Goal: Complete application form: Complete application form

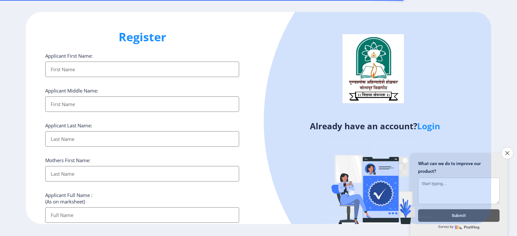
select select
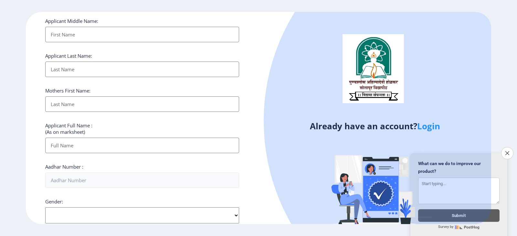
scroll to position [65, 0]
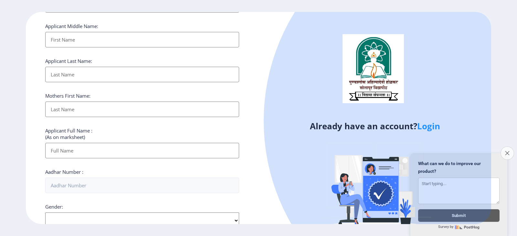
click at [508, 152] on button "Close survey" at bounding box center [507, 154] width 14 height 14
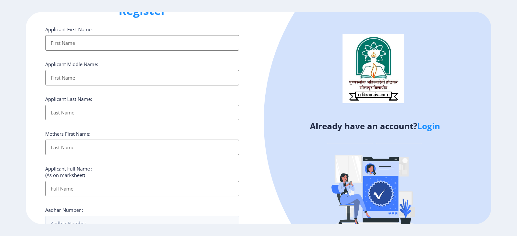
scroll to position [0, 0]
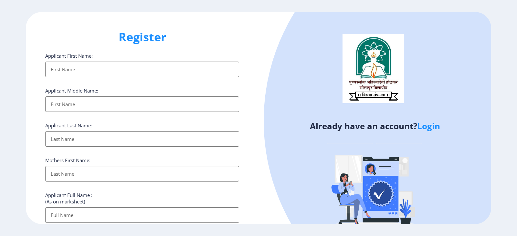
click at [114, 70] on input "Applicant First Name:" at bounding box center [142, 70] width 194 height 16
type input "[PERSON_NAME]"
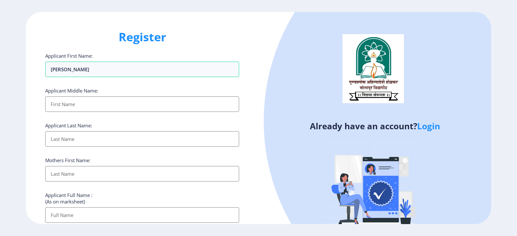
click at [98, 108] on input "Applicant First Name:" at bounding box center [142, 105] width 194 height 16
type input "Raghunath"
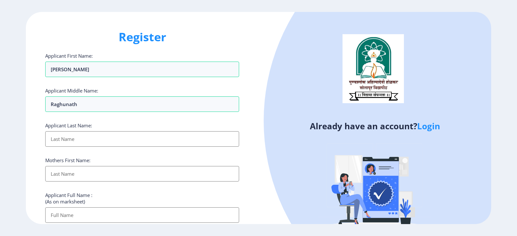
click at [91, 137] on input "Applicant First Name:" at bounding box center [142, 139] width 194 height 16
type input "[PERSON_NAME]"
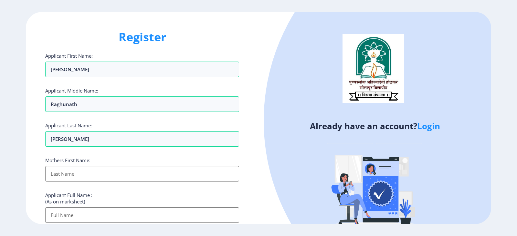
click at [78, 175] on input "Applicant First Name:" at bounding box center [142, 174] width 194 height 16
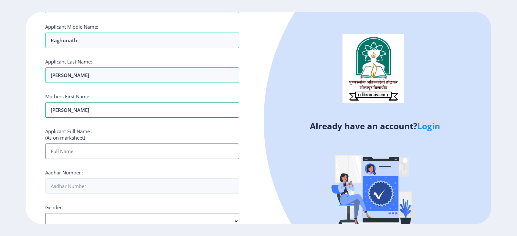
scroll to position [65, 0]
type input "[PERSON_NAME]"
click at [93, 150] on input "Applicant First Name:" at bounding box center [142, 151] width 194 height 16
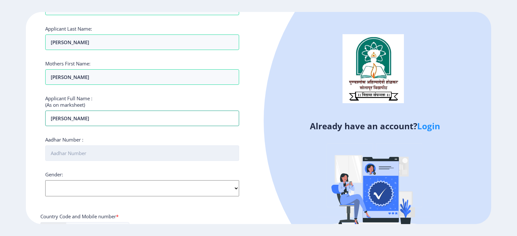
type input "[PERSON_NAME]"
click at [110, 154] on input "Aadhar Number :" at bounding box center [142, 154] width 194 height 16
click at [113, 184] on div "Applicant First Name: [PERSON_NAME] Applicant Middle Name: Raghunath Applicant …" at bounding box center [142, 150] width 194 height 389
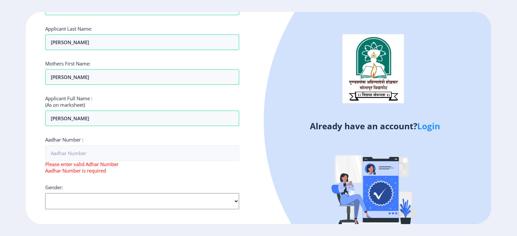
select select "[DEMOGRAPHIC_DATA]"
click at [45, 193] on select "Select Gender [DEMOGRAPHIC_DATA] [DEMOGRAPHIC_DATA] Other" at bounding box center [142, 201] width 194 height 16
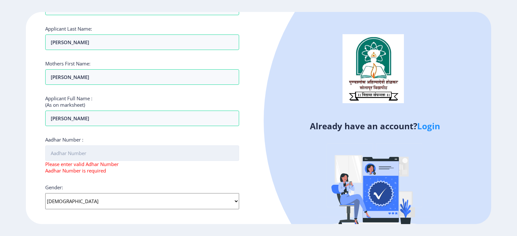
click at [100, 154] on input "Aadhar Number :" at bounding box center [142, 154] width 194 height 16
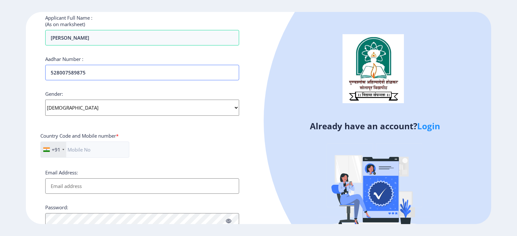
scroll to position [194, 0]
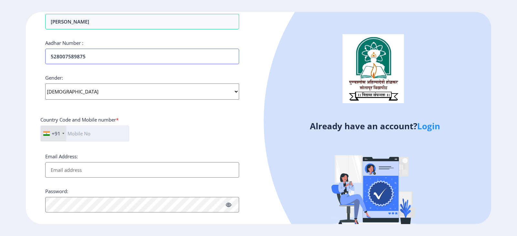
type input "528007589875"
click at [121, 134] on input "text" at bounding box center [84, 134] width 89 height 16
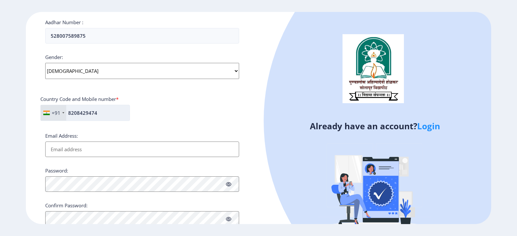
scroll to position [226, 0]
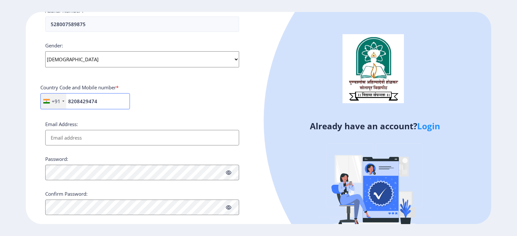
type input "8208429474"
click at [127, 141] on input "Email Address:" at bounding box center [142, 138] width 194 height 16
type input "[EMAIL_ADDRESS][DOMAIN_NAME]"
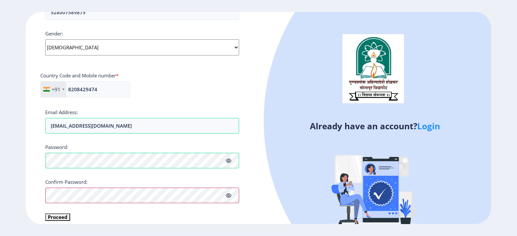
scroll to position [244, 0]
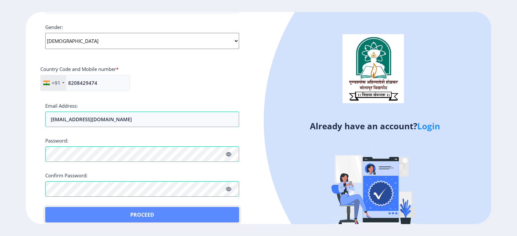
click at [64, 209] on button "Proceed" at bounding box center [142, 215] width 194 height 16
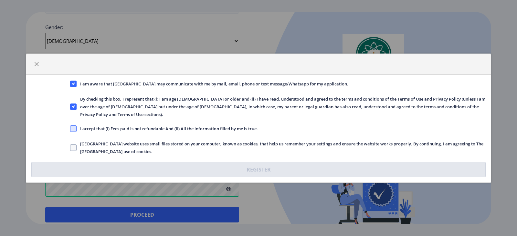
click at [73, 126] on span at bounding box center [73, 129] width 6 height 6
click at [70, 129] on input "I accept that (I) Fees paid is not refundable And (II) All the information fill…" at bounding box center [70, 129] width 0 height 0
checkbox input "true"
click at [73, 145] on span at bounding box center [73, 148] width 6 height 6
click at [70, 148] on input "[GEOGRAPHIC_DATA] website uses small files stored on your computer, known as co…" at bounding box center [70, 148] width 0 height 0
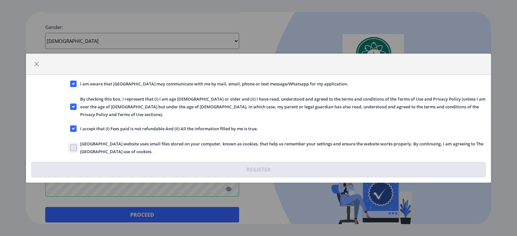
checkbox input "true"
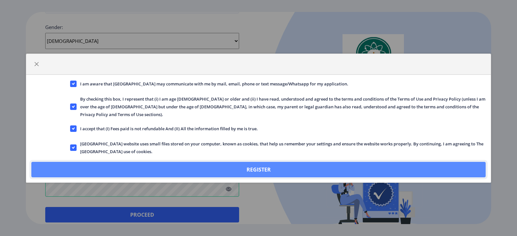
click at [212, 162] on button "Register" at bounding box center [258, 170] width 454 height 16
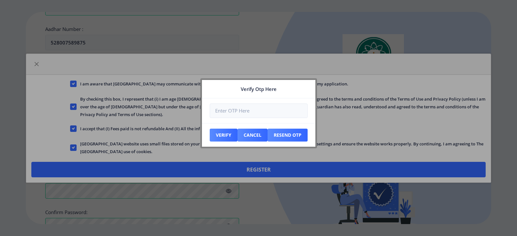
scroll to position [281, 0]
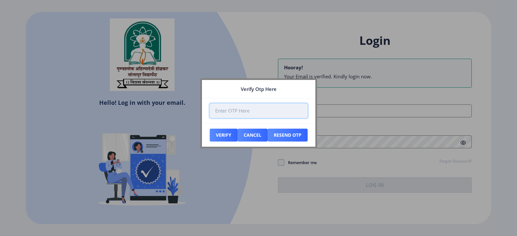
click at [270, 108] on input "number" at bounding box center [259, 111] width 98 height 15
type input "448045"
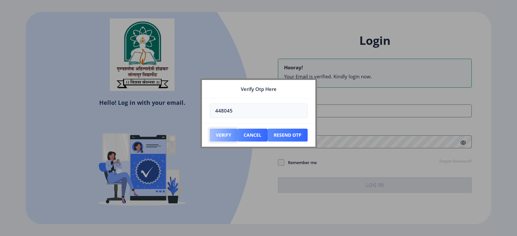
click at [225, 134] on button "Verify" at bounding box center [224, 135] width 28 height 13
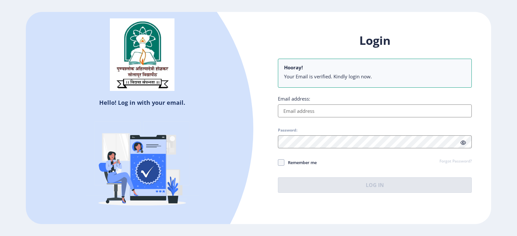
click at [309, 110] on input "Email address:" at bounding box center [375, 111] width 194 height 13
type input "[EMAIL_ADDRESS][DOMAIN_NAME]"
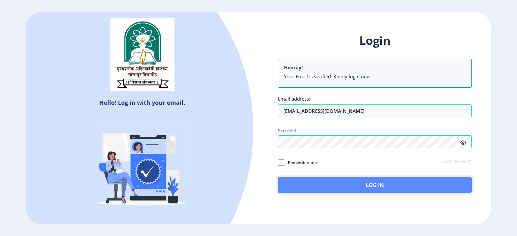
click at [357, 183] on button "Log In" at bounding box center [375, 186] width 194 height 16
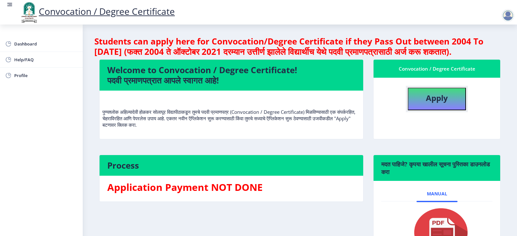
click at [434, 103] on b "Apply" at bounding box center [437, 98] width 22 height 11
select select
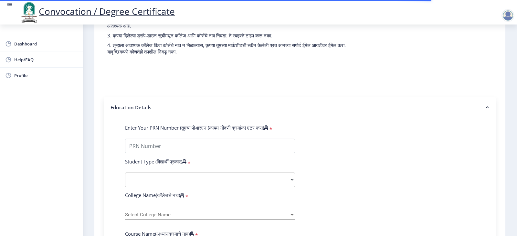
scroll to position [97, 0]
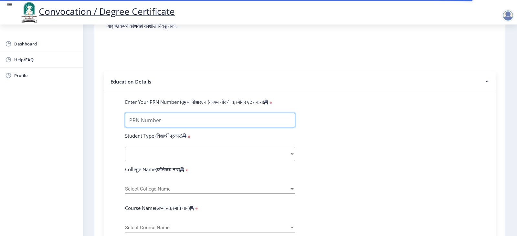
click at [238, 128] on input "Enter Your PRN Number (तुमचा पीआरएन (कायम नोंदणी क्रमांक) एंटर करा)" at bounding box center [210, 120] width 170 height 15
type input "2011032500157604"
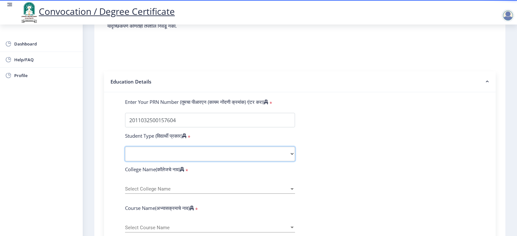
click at [199, 155] on select "Select Student Type Regular External" at bounding box center [210, 154] width 170 height 15
select select "Regular"
click at [125, 153] on select "Select Student Type Regular External" at bounding box center [210, 154] width 170 height 15
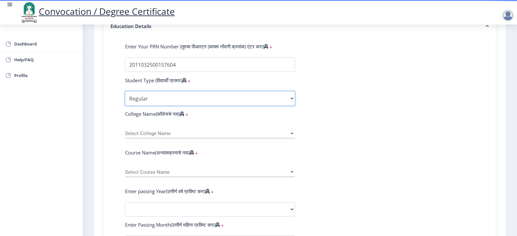
scroll to position [161, 0]
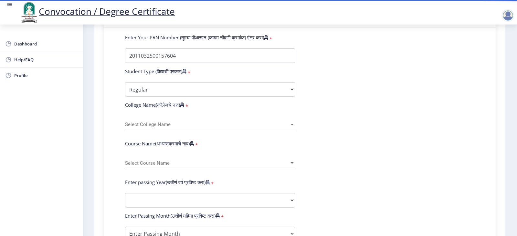
click at [230, 128] on div "Select College Name Select College Name" at bounding box center [210, 123] width 170 height 14
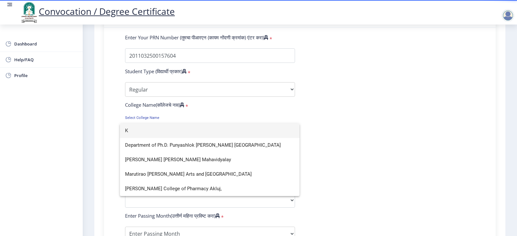
scroll to position [0, 0]
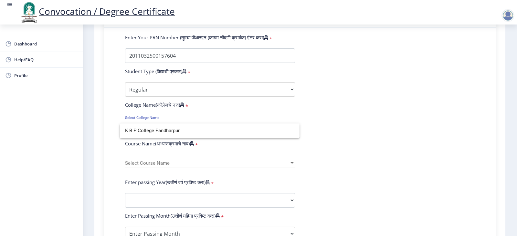
type input "K B P College Pandharpur"
click at [227, 169] on div at bounding box center [258, 118] width 517 height 236
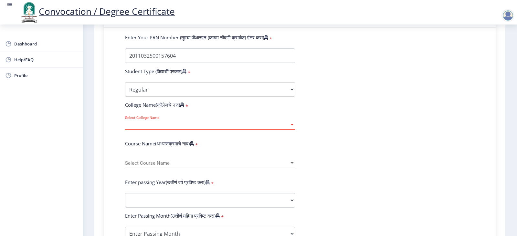
click at [200, 128] on span "Select College Name" at bounding box center [207, 124] width 164 height 5
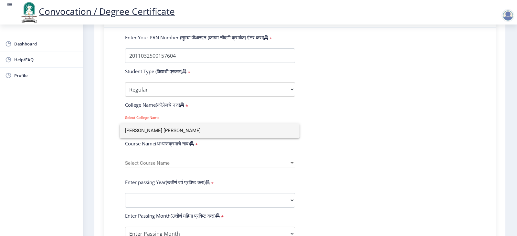
type input "[PERSON_NAME] [PERSON_NAME]"
click at [321, 168] on div at bounding box center [258, 118] width 517 height 236
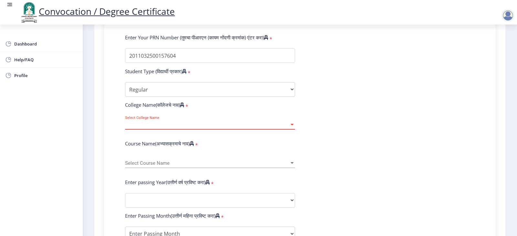
click at [281, 128] on span "Select College Name" at bounding box center [207, 124] width 164 height 5
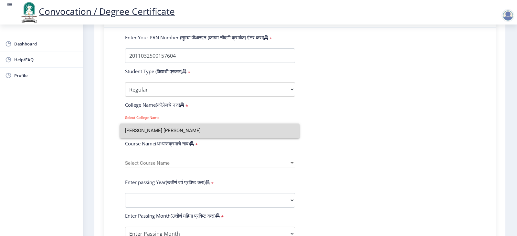
click at [240, 134] on input "[PERSON_NAME] [PERSON_NAME]" at bounding box center [209, 131] width 169 height 15
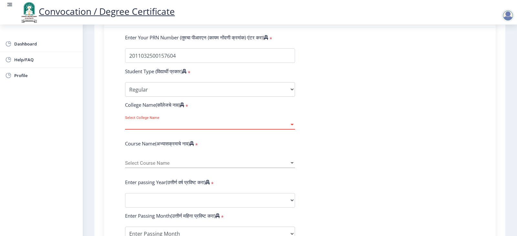
click at [240, 128] on span "Select College Name" at bounding box center [207, 124] width 164 height 5
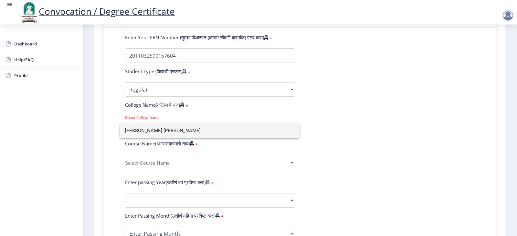
click at [214, 158] on div at bounding box center [258, 118] width 517 height 236
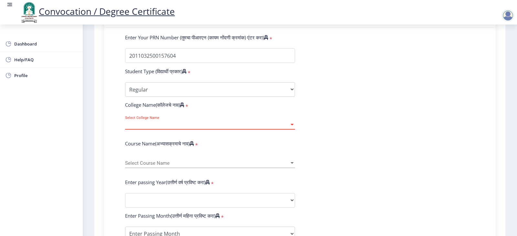
click at [259, 128] on span "Select College Name" at bounding box center [207, 124] width 164 height 5
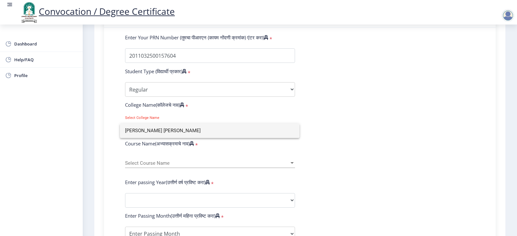
click at [312, 133] on div at bounding box center [258, 118] width 517 height 236
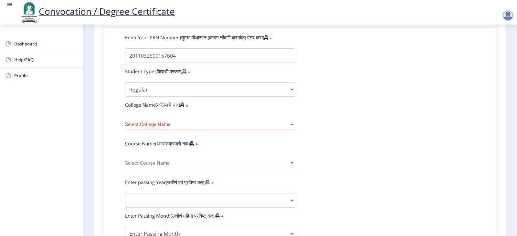
click at [161, 108] on label "College Name(कॉलेजचे नाव)" at bounding box center [154, 105] width 59 height 6
click at [167, 108] on label "College Name(कॉलेजचे नाव)" at bounding box center [154, 105] width 59 height 6
click at [175, 128] on span "Select College Name" at bounding box center [207, 124] width 164 height 5
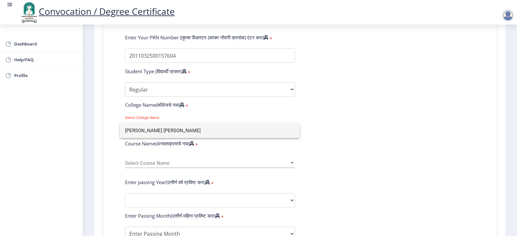
click at [158, 166] on div at bounding box center [258, 118] width 517 height 236
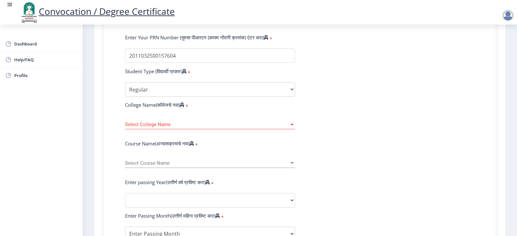
click at [154, 166] on span "Select Course Name" at bounding box center [207, 163] width 164 height 5
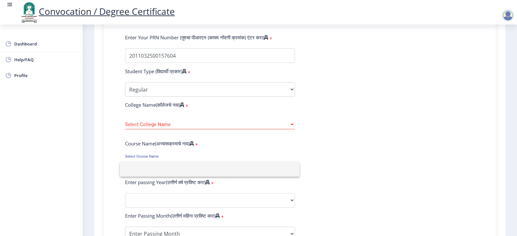
click at [173, 110] on div at bounding box center [258, 118] width 517 height 236
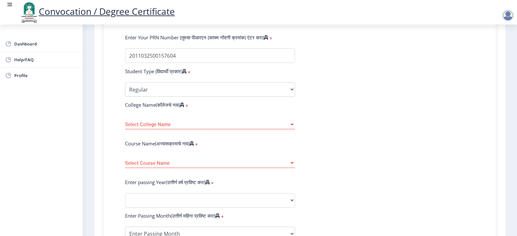
click at [184, 108] on label "College Name(कॉलेजचे नाव)" at bounding box center [154, 105] width 59 height 6
click at [183, 128] on span "Select College Name" at bounding box center [207, 124] width 164 height 5
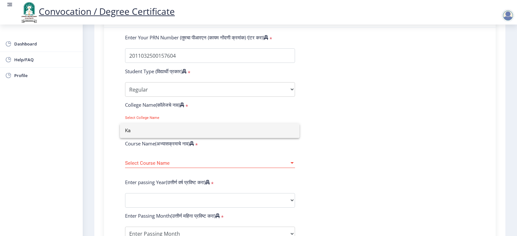
type input "K"
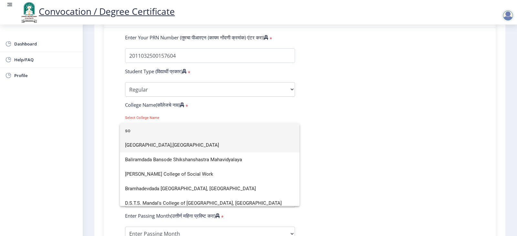
type input "s"
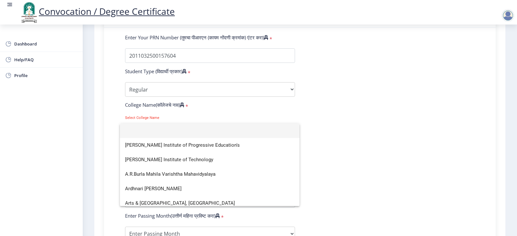
type input "k"
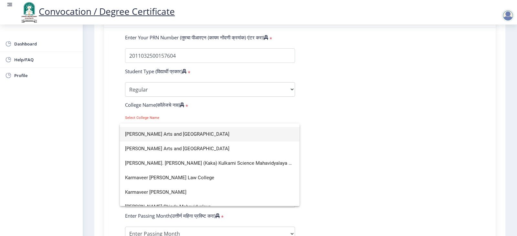
scroll to position [276, 0]
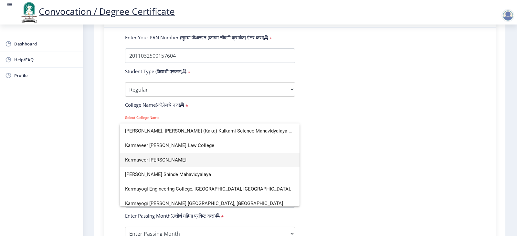
click at [205, 161] on span "Karmaveer [PERSON_NAME]" at bounding box center [209, 160] width 169 height 15
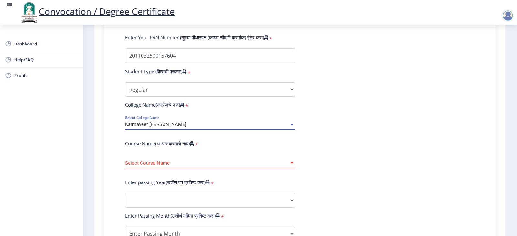
click at [223, 166] on span "Select Course Name" at bounding box center [207, 163] width 164 height 5
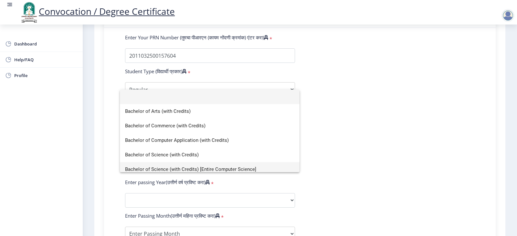
click at [223, 167] on span "Bachelor of Science (with Credits) [Entire Computer Science]" at bounding box center [209, 169] width 169 height 15
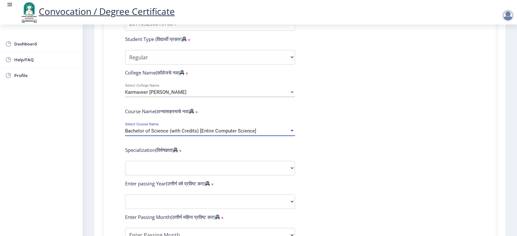
scroll to position [226, 0]
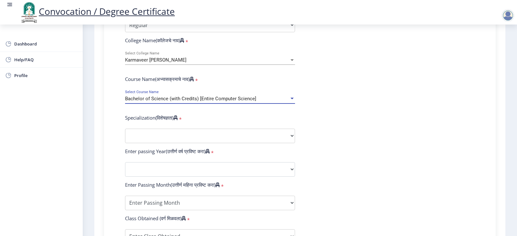
click at [261, 102] on div "Bachelor of Science (with Credits) [Entire Computer Science]" at bounding box center [207, 98] width 164 height 5
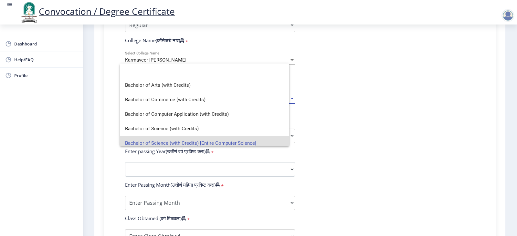
scroll to position [0, 0]
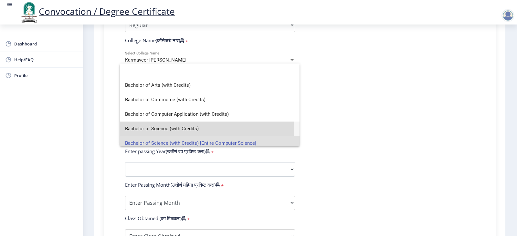
click at [181, 130] on span "Bachelor of Science (with Credits)" at bounding box center [209, 129] width 169 height 15
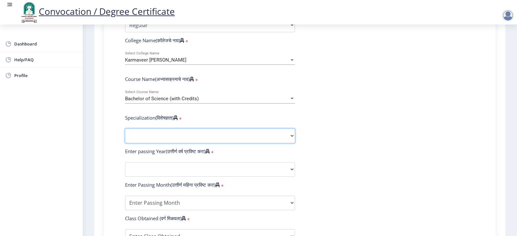
click at [217, 141] on select "Specialization Botany Chemistry Computer Science Electronics Geology Mathematic…" at bounding box center [210, 136] width 170 height 15
select select "Chemistry"
click at [125, 135] on select "Specialization Botany Chemistry Computer Science Electronics Geology Mathematic…" at bounding box center [210, 136] width 170 height 15
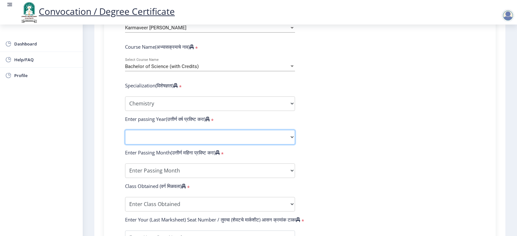
click at [241, 141] on select "2025 2024 2023 2022 2021 2020 2019 2018 2017 2016 2015 2014 2013 2012 2011 2010…" at bounding box center [210, 137] width 170 height 15
select select "2014"
click at [125, 136] on select "2025 2024 2023 2022 2021 2020 2019 2018 2017 2016 2015 2014 2013 2012 2011 2010…" at bounding box center [210, 137] width 170 height 15
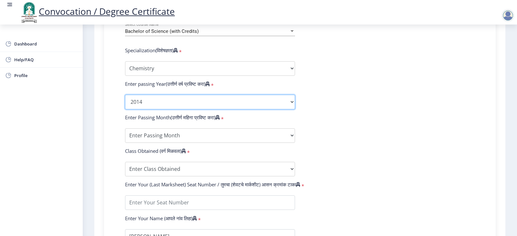
scroll to position [323, 0]
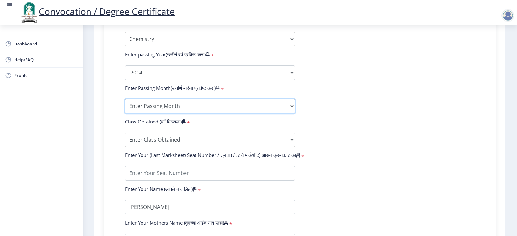
click at [218, 112] on select "Enter Passing Month March April May October November December" at bounding box center [210, 106] width 170 height 15
select select "May"
click at [125, 105] on select "Enter Passing Month March April May October November December" at bounding box center [210, 106] width 170 height 15
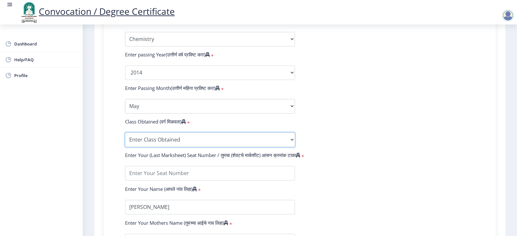
click at [206, 144] on select "Enter Class Obtained FIRST CLASS WITH DISTINCTION FIRST CLASS HIGHER SECOND CLA…" at bounding box center [210, 140] width 170 height 15
select select "PASS CLASS"
click at [125, 139] on select "Enter Class Obtained FIRST CLASS WITH DISTINCTION FIRST CLASS HIGHER SECOND CLA…" at bounding box center [210, 140] width 170 height 15
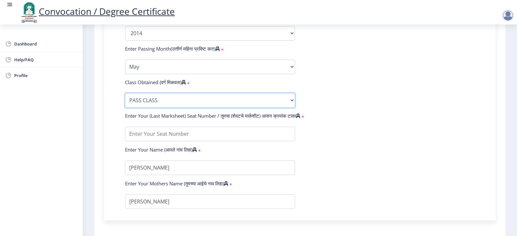
scroll to position [388, 0]
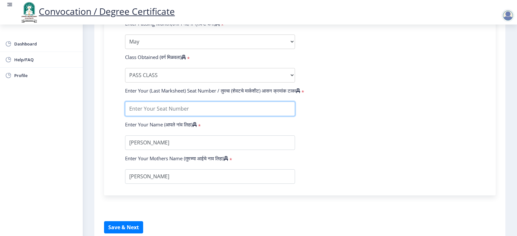
click at [253, 114] on input "textarea" at bounding box center [210, 109] width 170 height 15
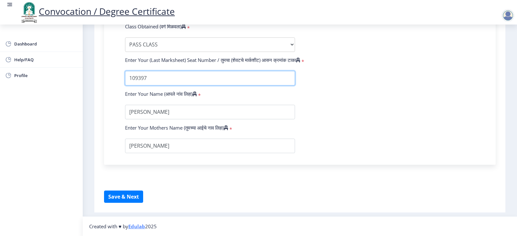
type input "109397"
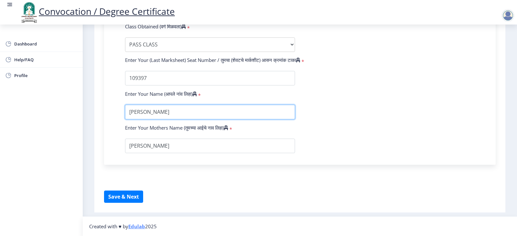
click at [229, 117] on input "textarea" at bounding box center [210, 112] width 170 height 15
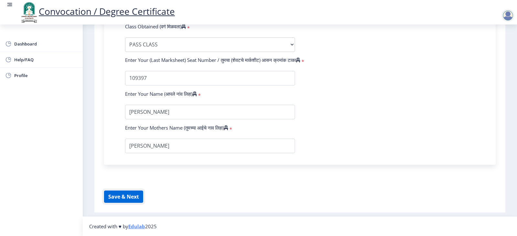
click at [128, 197] on button "Save & Next" at bounding box center [123, 197] width 39 height 12
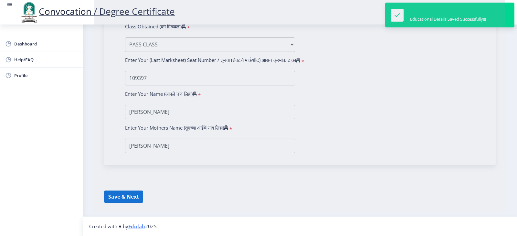
select select
